Goal: Find specific page/section: Find specific page/section

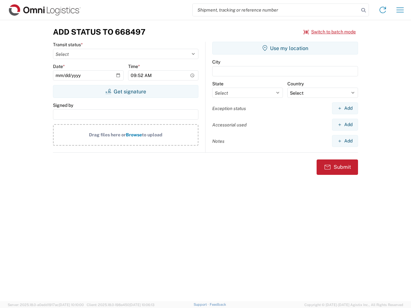
click at [276, 10] on input "search" at bounding box center [275, 10] width 166 height 12
click at [363, 10] on icon at bounding box center [363, 10] width 9 height 9
click at [382, 10] on icon at bounding box center [382, 10] width 10 height 10
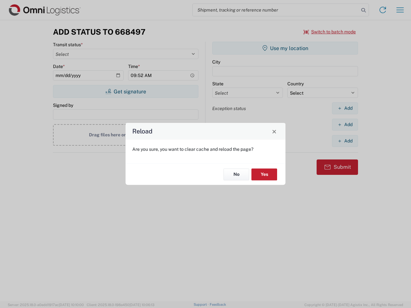
click at [400, 10] on div "Reload Are you sure, you want to clear cache and reload the page? No Yes" at bounding box center [205, 154] width 411 height 308
click at [329, 32] on div "Reload Are you sure, you want to clear cache and reload the page? No Yes" at bounding box center [205, 154] width 411 height 308
click at [125, 91] on div "Reload Are you sure, you want to clear cache and reload the page? No Yes" at bounding box center [205, 154] width 411 height 308
click at [285, 48] on div "Reload Are you sure, you want to clear cache and reload the page? No Yes" at bounding box center [205, 154] width 411 height 308
click at [344, 108] on div "Reload Are you sure, you want to clear cache and reload the page? No Yes" at bounding box center [205, 154] width 411 height 308
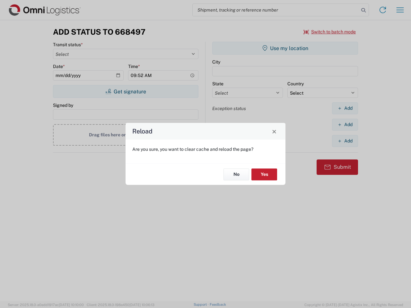
click at [344, 124] on div "Reload Are you sure, you want to clear cache and reload the page? No Yes" at bounding box center [205, 154] width 411 height 308
click at [344, 141] on div "Reload Are you sure, you want to clear cache and reload the page? No Yes" at bounding box center [205, 154] width 411 height 308
